Goal: Task Accomplishment & Management: Use online tool/utility

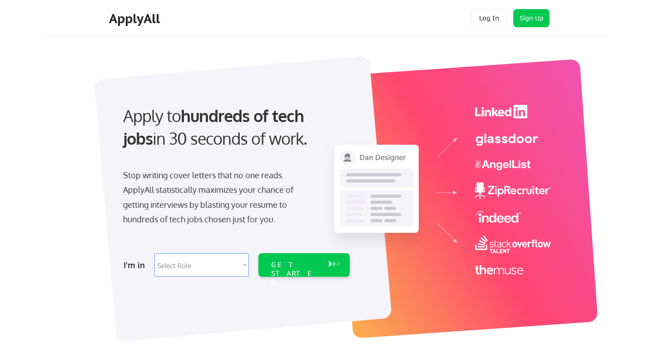
drag, startPoint x: 120, startPoint y: 116, endPoint x: 288, endPoint y: 152, distance: 172.0
click at [288, 152] on div "Apply to hundreds of tech jobs in 30 seconds of work." at bounding box center [234, 134] width 241 height 61
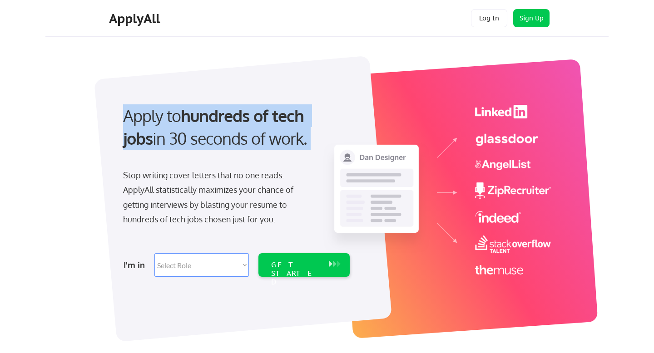
click at [217, 141] on div "Apply to hundreds of tech jobs in 30 seconds of work." at bounding box center [234, 127] width 223 height 46
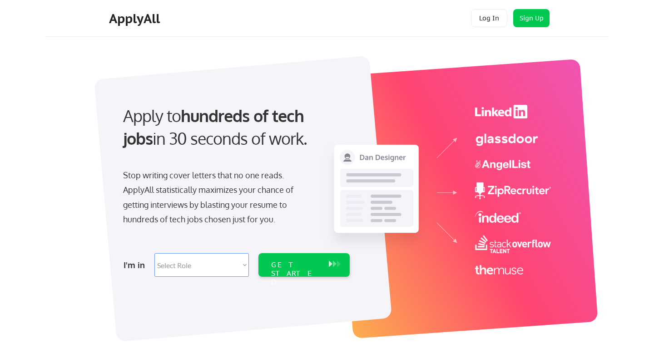
click at [217, 141] on div "Apply to hundreds of tech jobs in 30 seconds of work." at bounding box center [234, 127] width 223 height 46
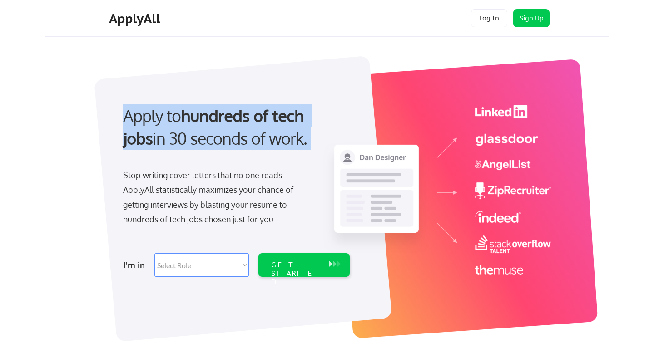
click at [240, 157] on div "Apply to hundreds of tech jobs in 30 seconds of work." at bounding box center [234, 134] width 241 height 61
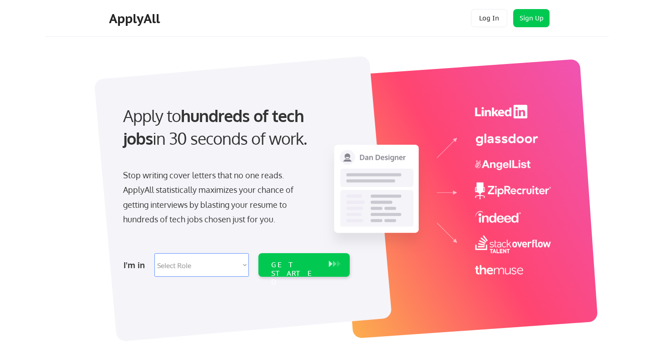
click at [365, 259] on img at bounding box center [437, 190] width 228 height 170
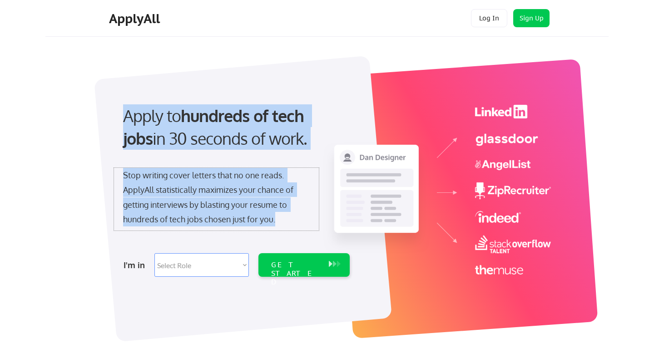
drag, startPoint x: 302, startPoint y: 223, endPoint x: 62, endPoint y: 162, distance: 246.9
click at [62, 162] on div "Apply to hundreds of tech jobs in 30 seconds of work. Stop writing cover letter…" at bounding box center [331, 194] width 553 height 301
click at [166, 175] on div "Stop writing cover letters that no one reads. ApplyAll statistically maximizes …" at bounding box center [216, 197] width 187 height 59
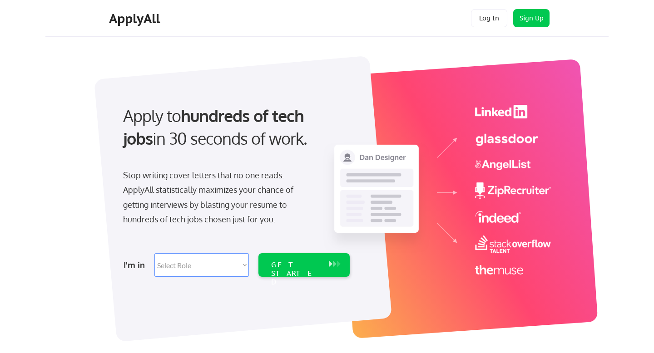
click at [166, 175] on div "Stop writing cover letters that no one reads. ApplyAll statistically maximizes …" at bounding box center [216, 197] width 187 height 59
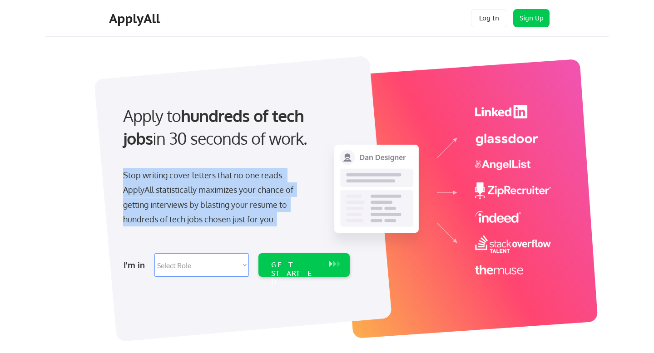
click at [166, 175] on div "Stop writing cover letters that no one reads. ApplyAll statistically maximizes …" at bounding box center [216, 197] width 187 height 59
click at [193, 201] on div "Stop writing cover letters that no one reads. ApplyAll statistically maximizes …" at bounding box center [216, 197] width 187 height 59
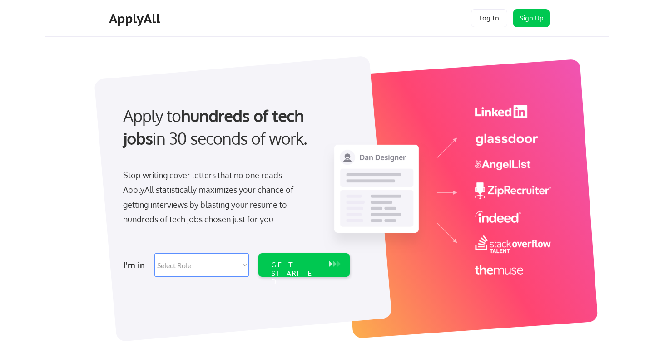
click at [205, 118] on strong "hundreds of tech jobs" at bounding box center [215, 126] width 185 height 43
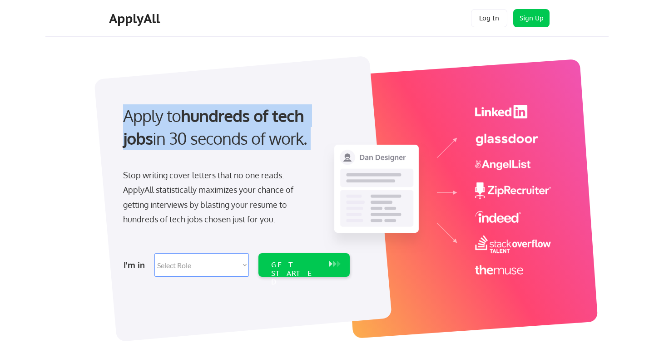
click at [205, 118] on strong "hundreds of tech jobs" at bounding box center [215, 126] width 185 height 43
click at [211, 161] on div "Apply to hundreds of tech jobs in 30 seconds of work." at bounding box center [234, 134] width 241 height 61
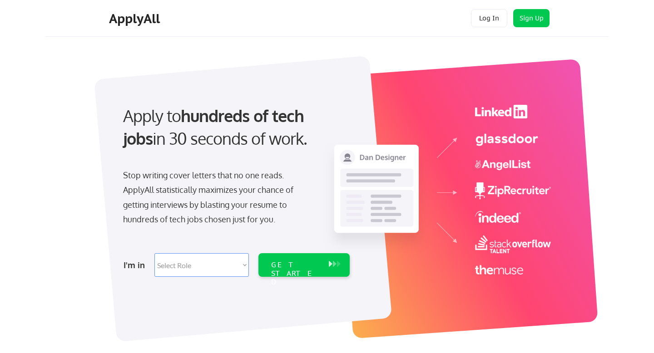
click at [211, 161] on div "Apply to hundreds of tech jobs in 30 seconds of work." at bounding box center [234, 134] width 241 height 61
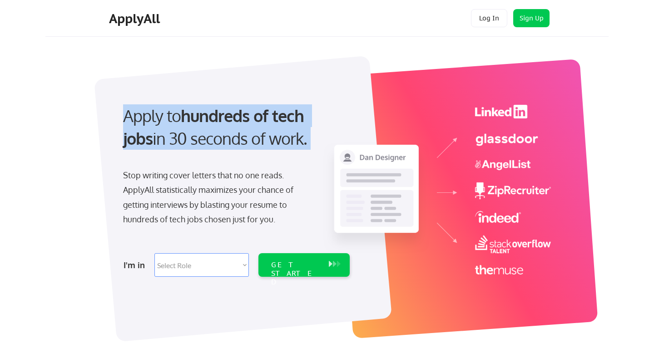
click at [227, 218] on div "Stop writing cover letters that no one reads. ApplyAll statistically maximizes …" at bounding box center [216, 197] width 187 height 59
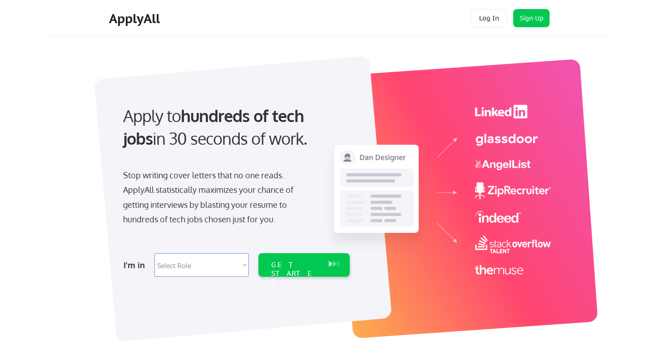
click at [227, 218] on div "Stop writing cover letters that no one reads. ApplyAll statistically maximizes …" at bounding box center [216, 197] width 187 height 59
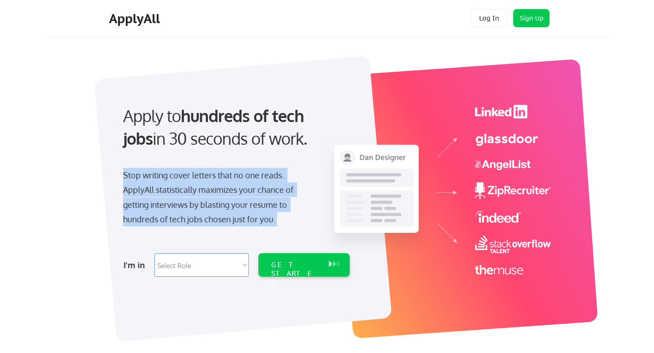
click at [176, 154] on div "Apply to hundreds of tech jobs in 30 seconds of work." at bounding box center [234, 134] width 241 height 61
